Goal: Task Accomplishment & Management: Use online tool/utility

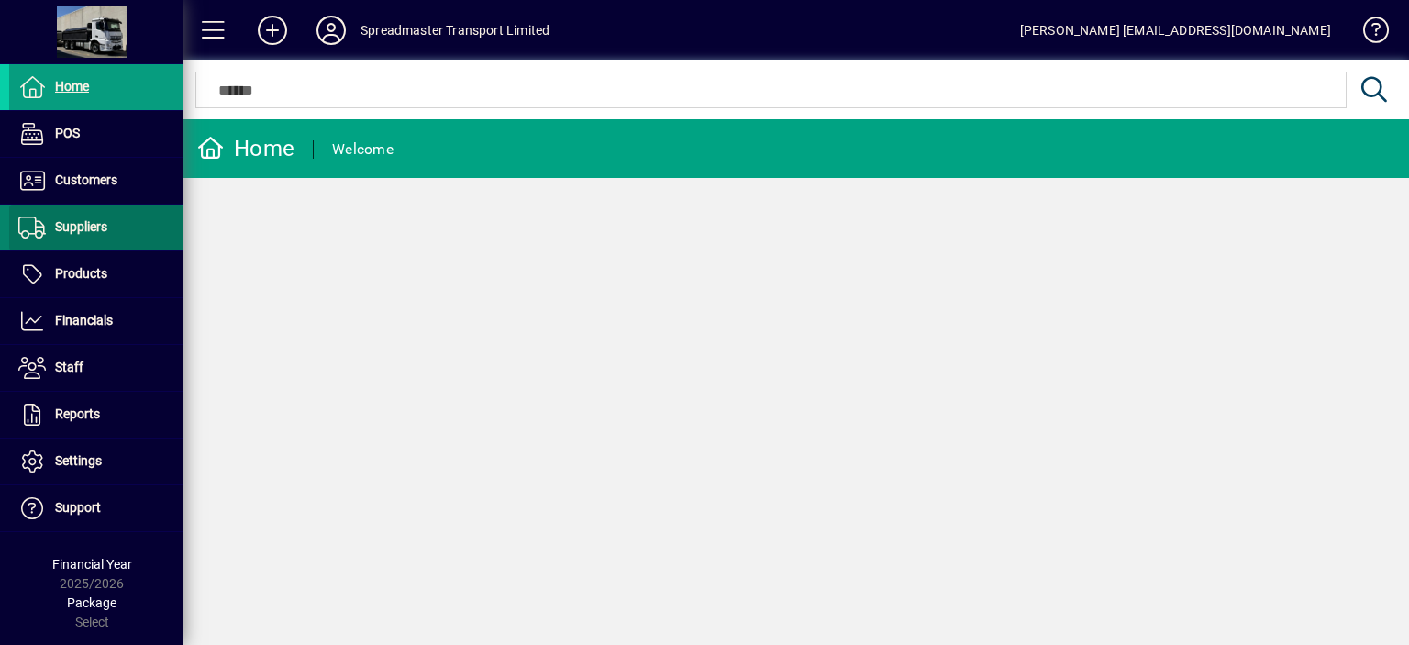
click at [83, 234] on span "Suppliers" at bounding box center [58, 228] width 98 height 22
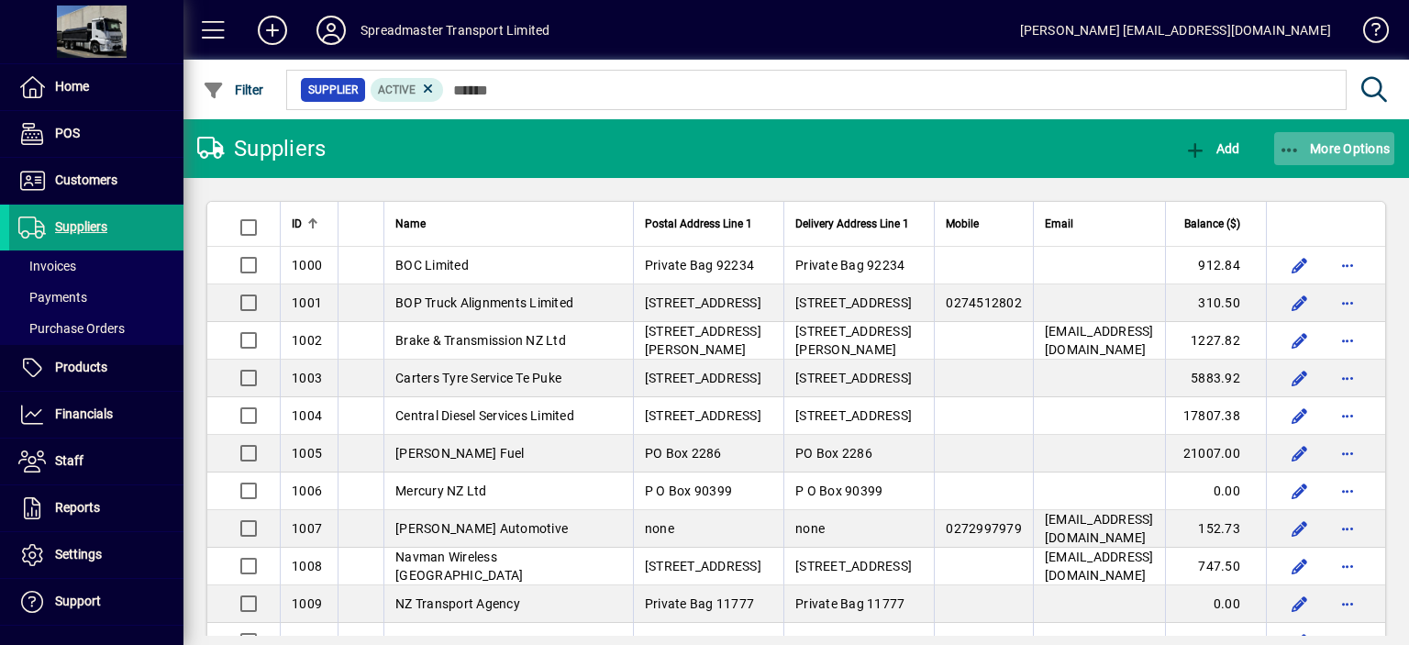
click at [1325, 146] on span "More Options" at bounding box center [1335, 148] width 112 height 15
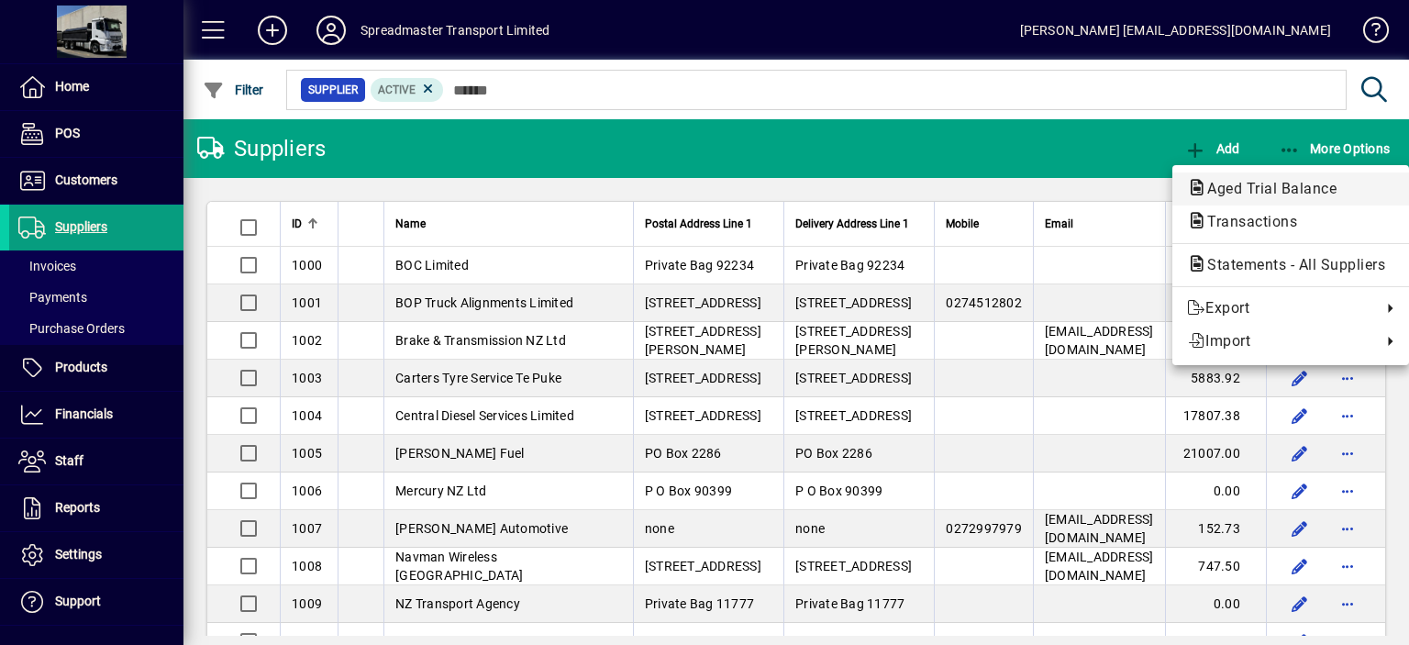
click at [1252, 186] on span "Aged Trial Balance" at bounding box center [1266, 188] width 159 height 17
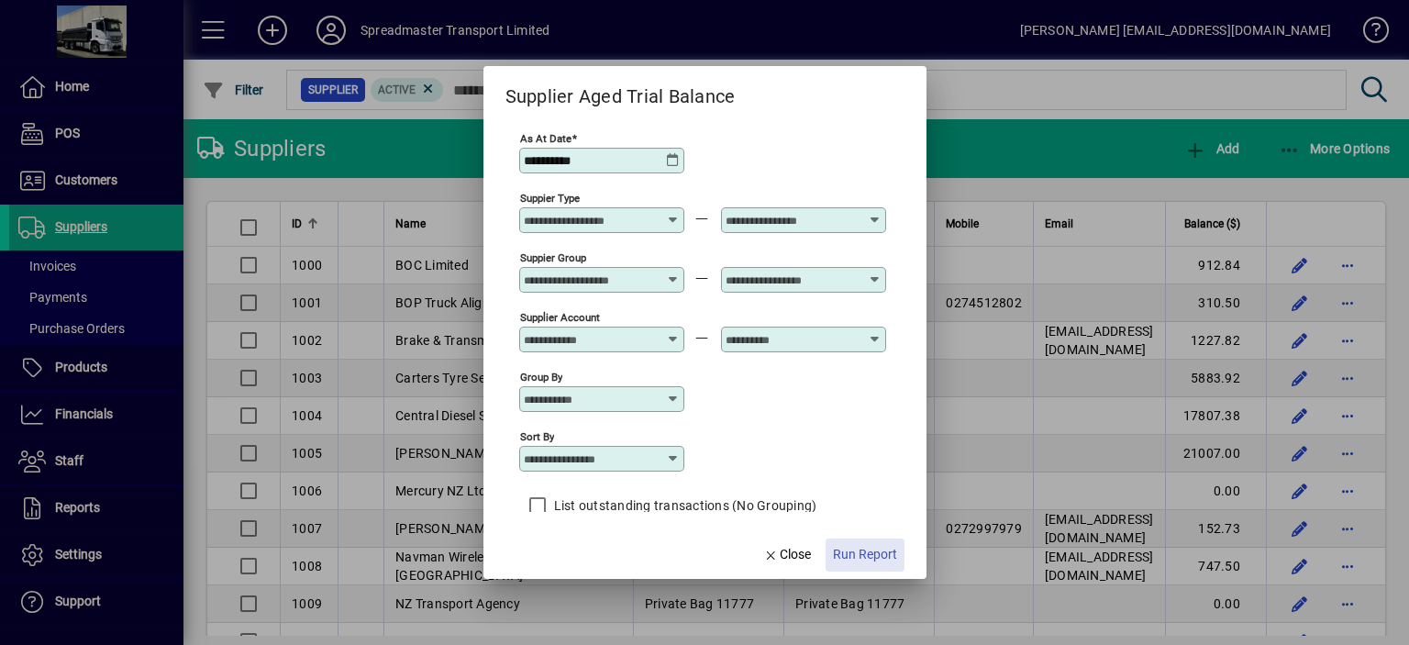
click at [874, 557] on span "Run Report" at bounding box center [865, 554] width 64 height 19
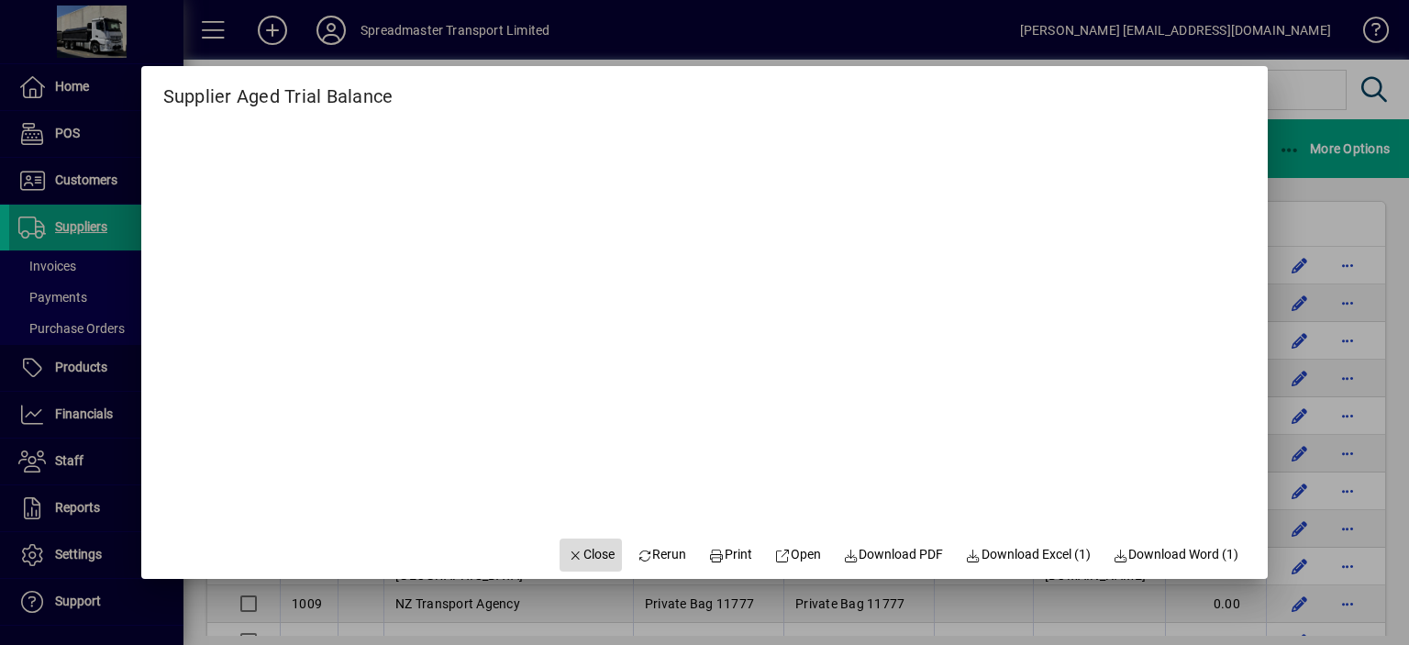
click at [580, 558] on span "Close" at bounding box center [591, 554] width 48 height 19
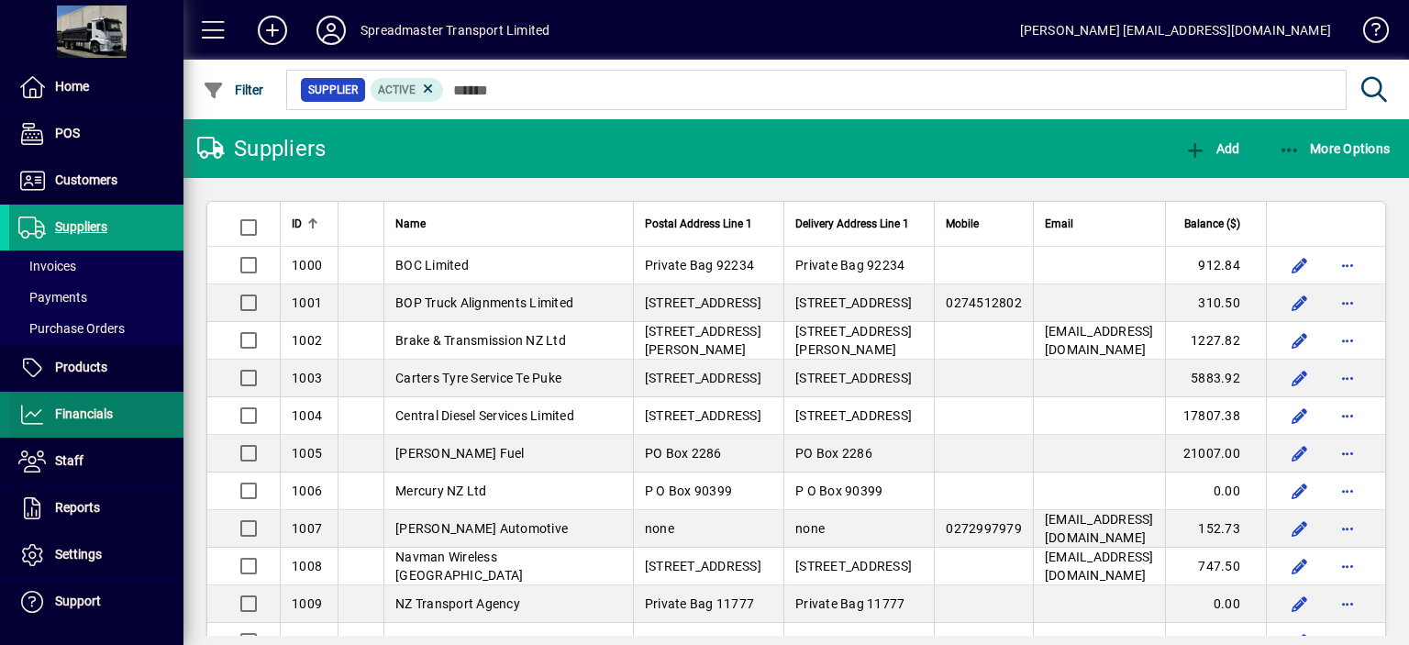
click at [96, 415] on span "Financials" at bounding box center [84, 413] width 58 height 15
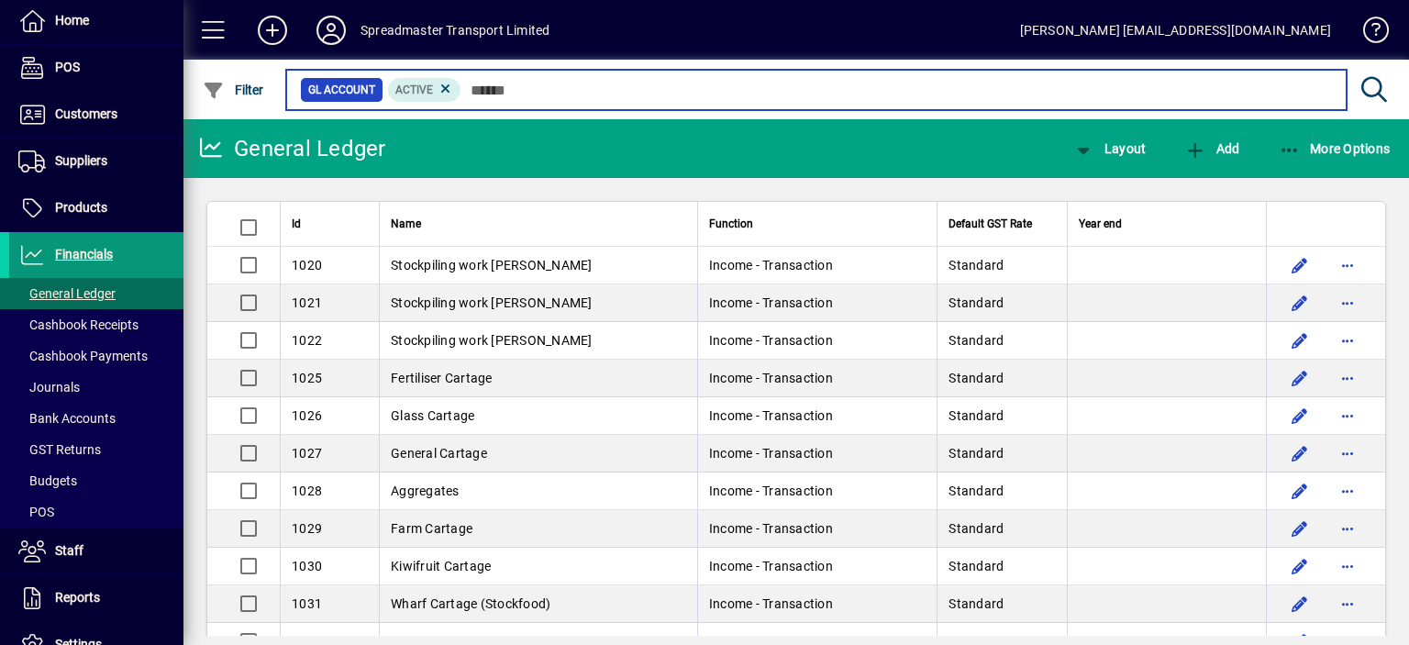
scroll to position [92, 0]
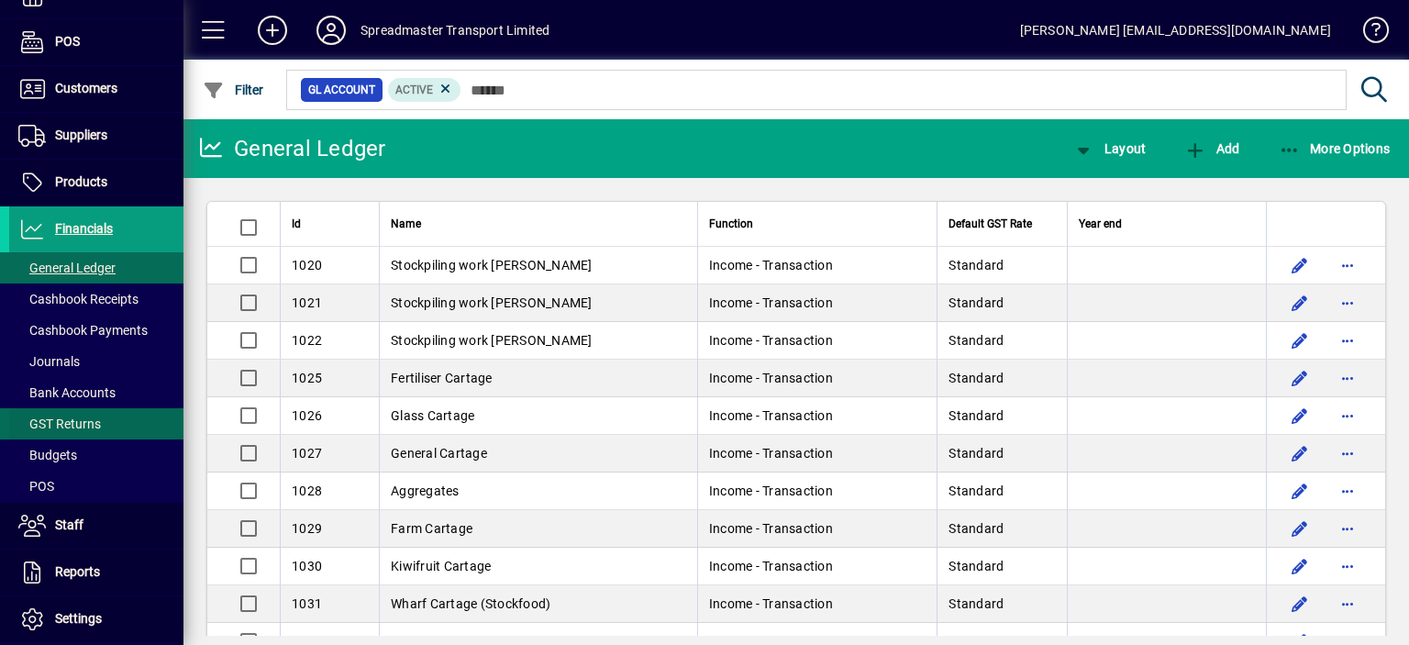
click at [84, 417] on span "GST Returns" at bounding box center [59, 424] width 83 height 15
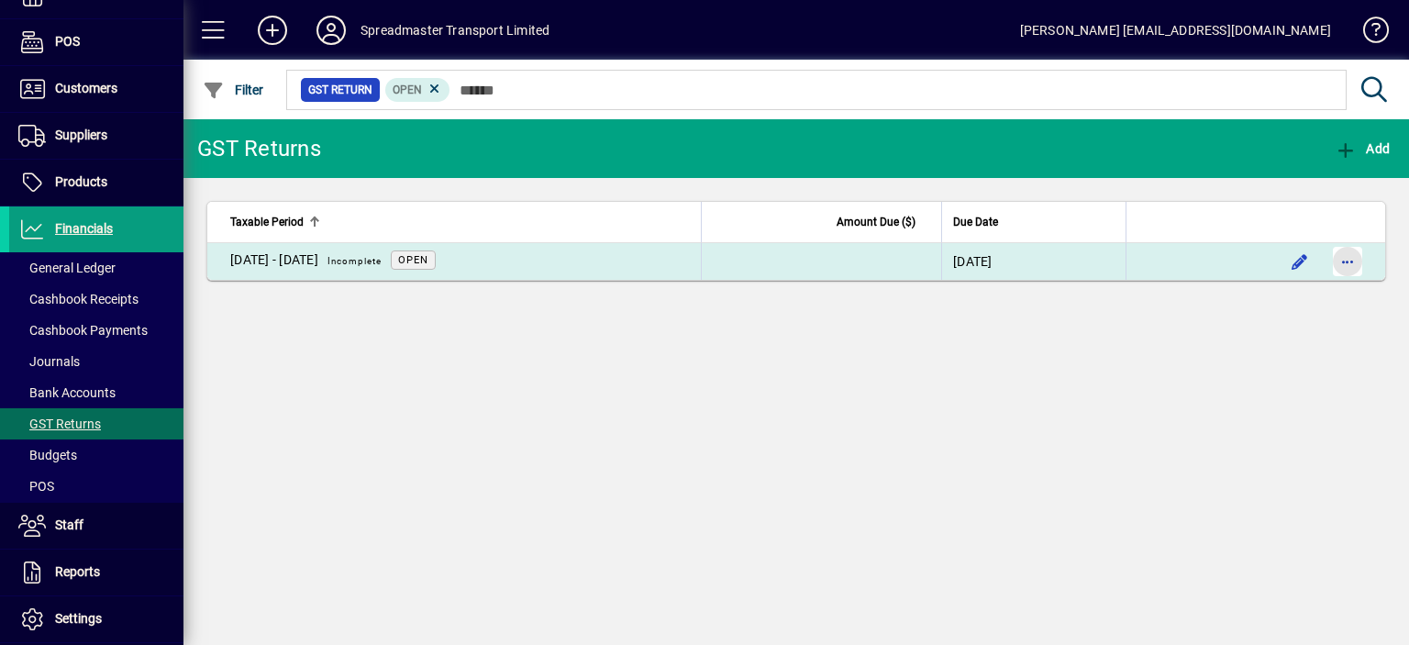
click at [1351, 262] on span "button" at bounding box center [1348, 261] width 44 height 44
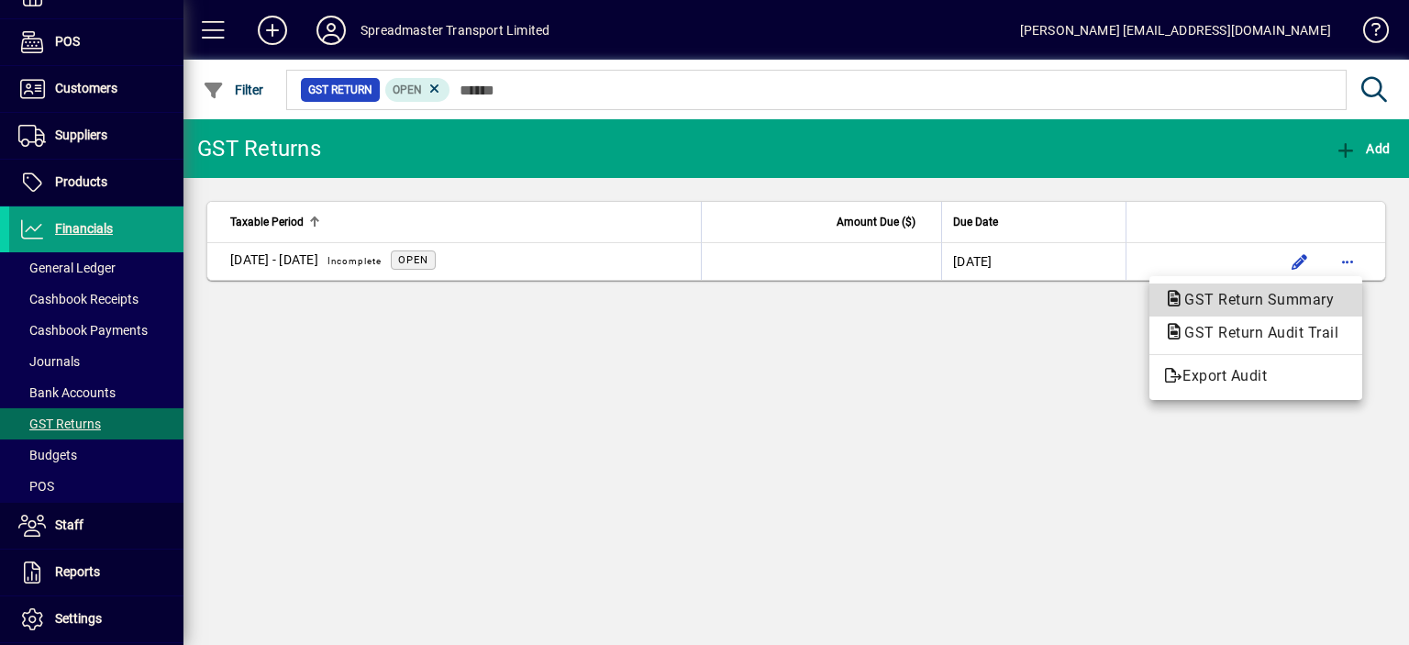
click at [1254, 299] on span "GST Return Summary" at bounding box center [1253, 299] width 179 height 17
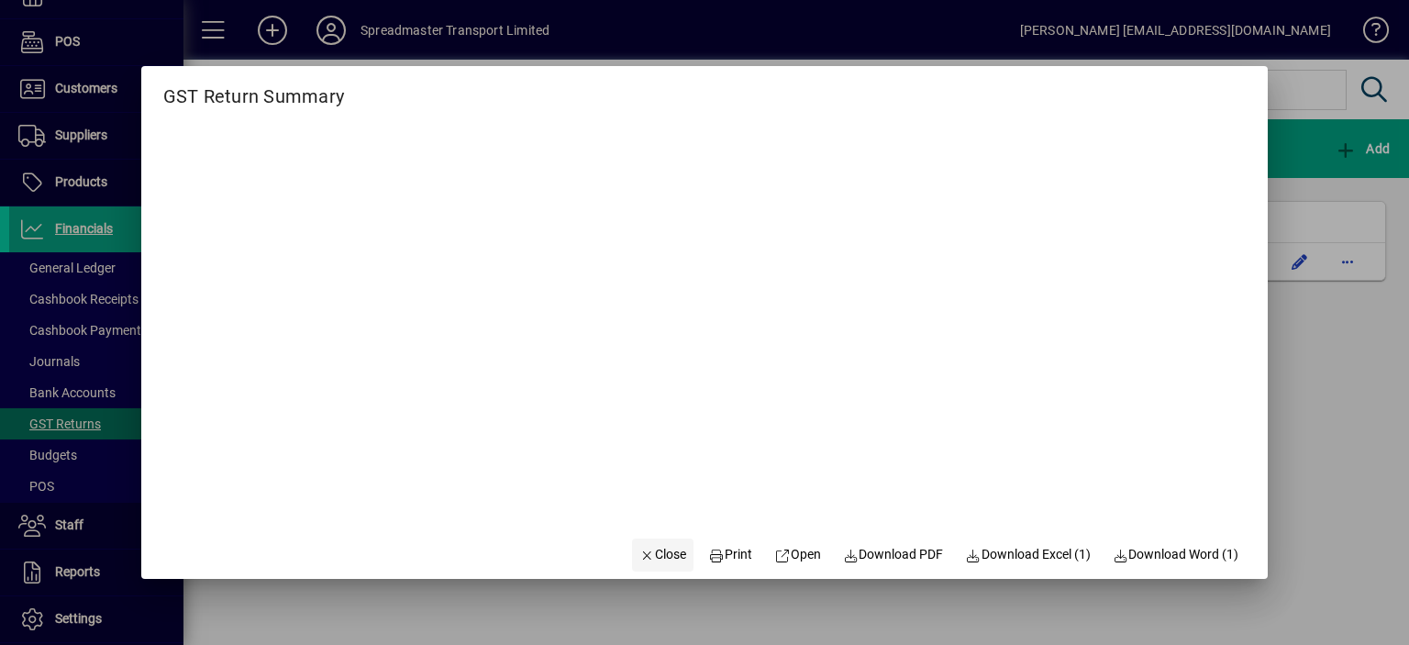
click at [649, 557] on span "Close" at bounding box center [664, 554] width 48 height 19
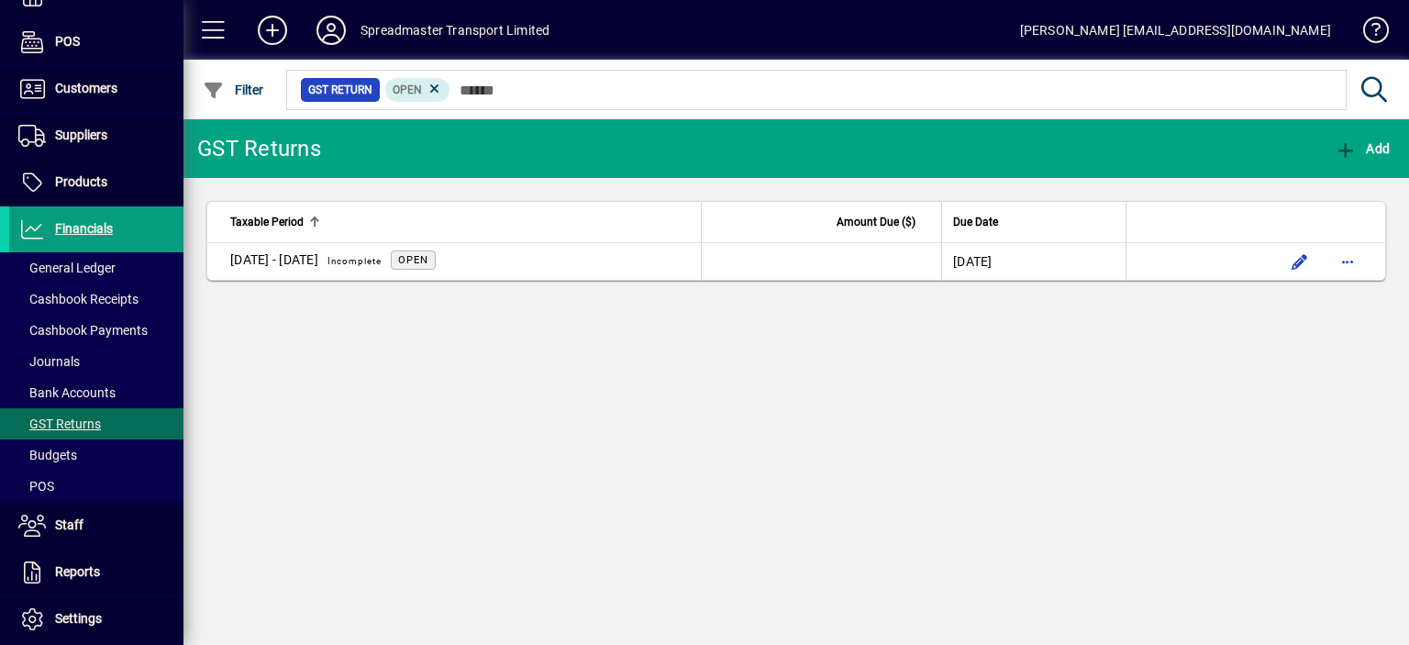
click at [339, 32] on icon at bounding box center [331, 30] width 37 height 29
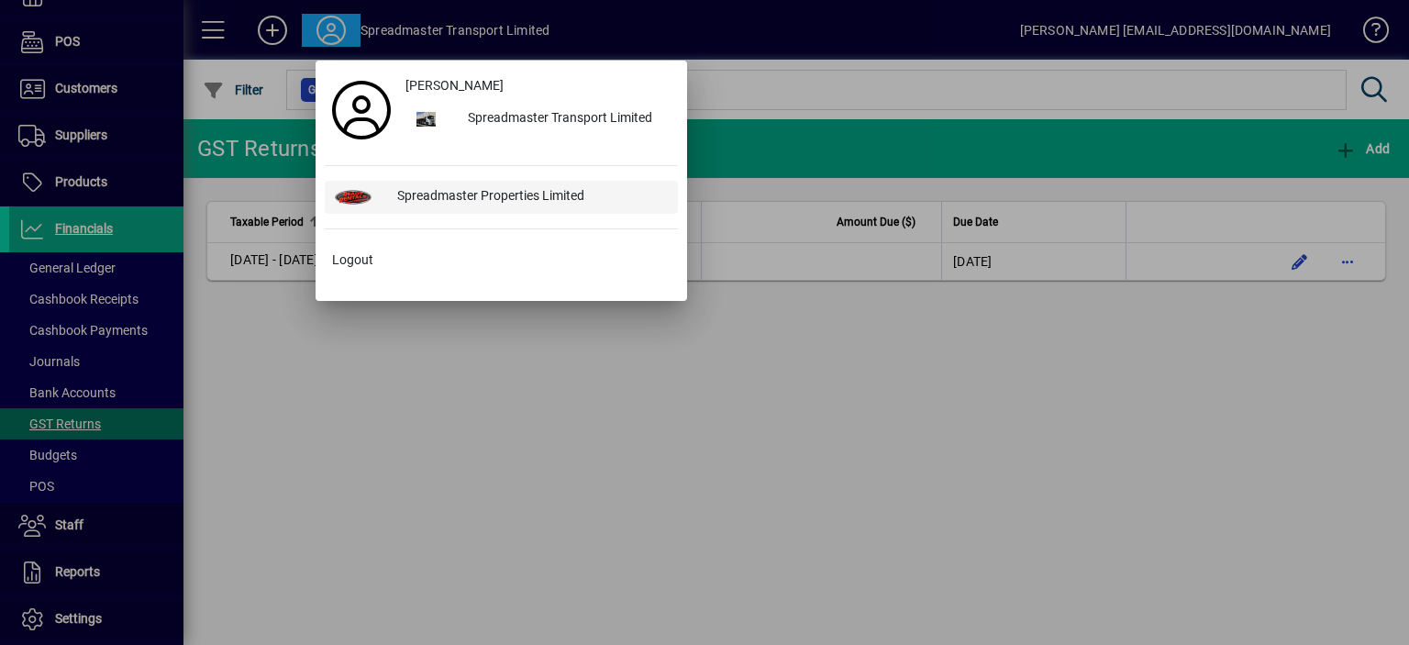
click at [445, 194] on div "Spreadmaster Properties Limited" at bounding box center [530, 197] width 295 height 33
